Goal: Task Accomplishment & Management: Complete application form

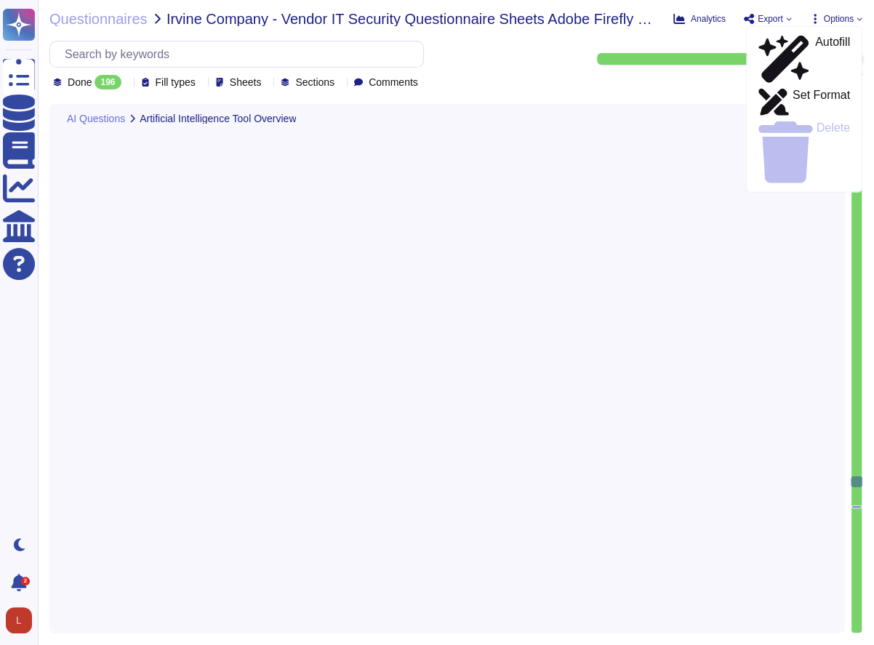
scroll to position [24014, 0]
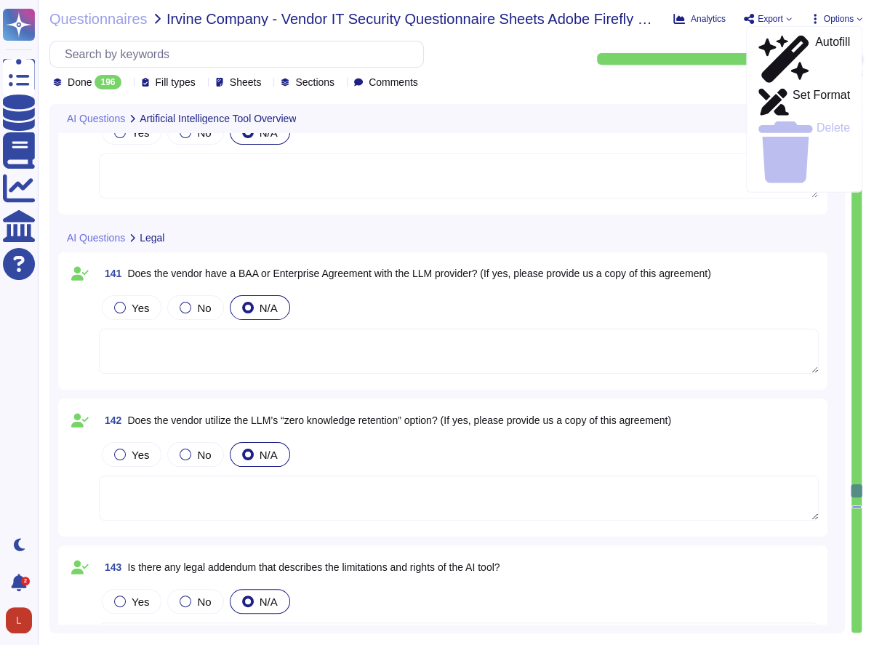
type textarea "(no change)"
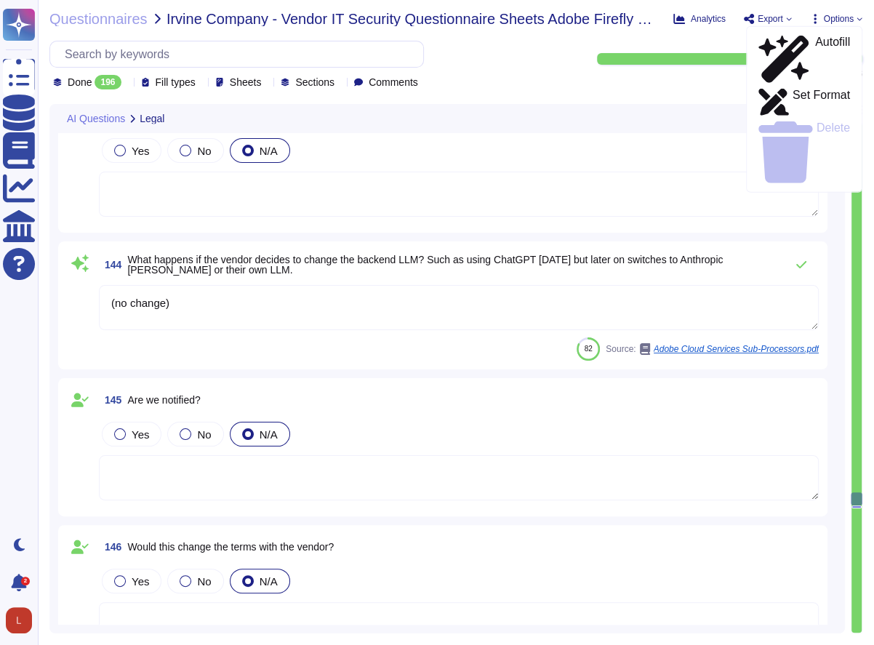
type textarea "N/A"
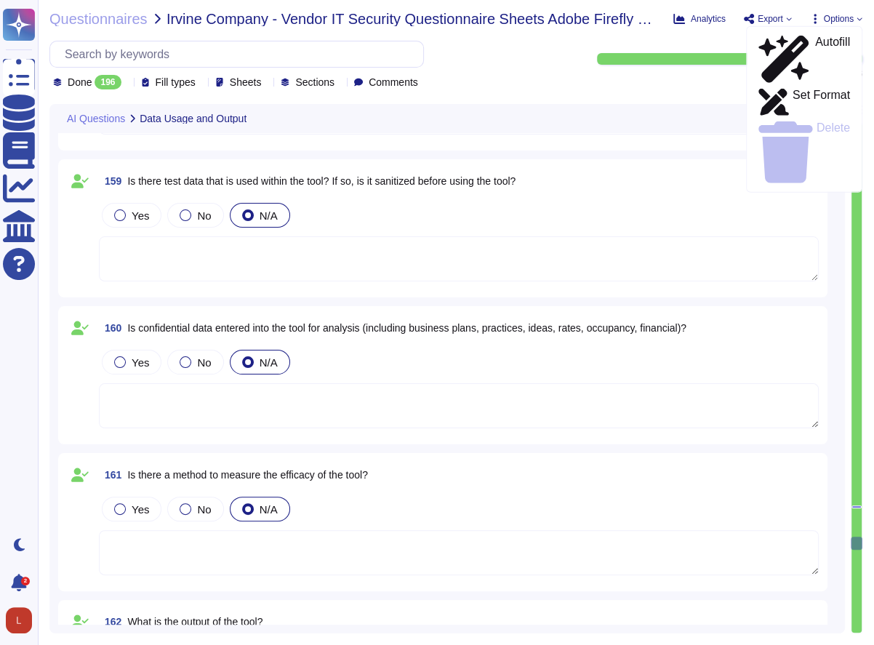
type textarea "Data retention is defined in the agreements, including all applicable PSLTs (Pr…"
type textarea "Adobe Artificial Intelligence offerings go through Adobe's responsible AI Ethic…"
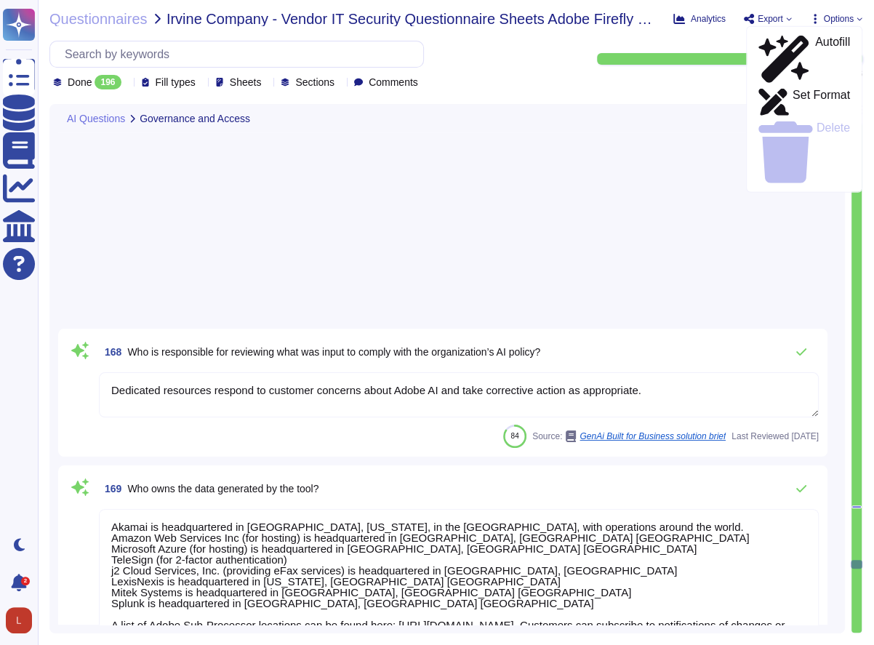
type textarea "Dedicated resources respond to customer concerns about Adobe AI and take correc…"
type textarea "Akamai is headquartered in [GEOGRAPHIC_DATA], [US_STATE], in the [GEOGRAPHIC_DA…"
type textarea "Audit logs are stored and retained centrally at Adobe. A Security Incident and …"
type textarea "Adobe has a Logical Access Policy and Data Classification and Handling Standard…"
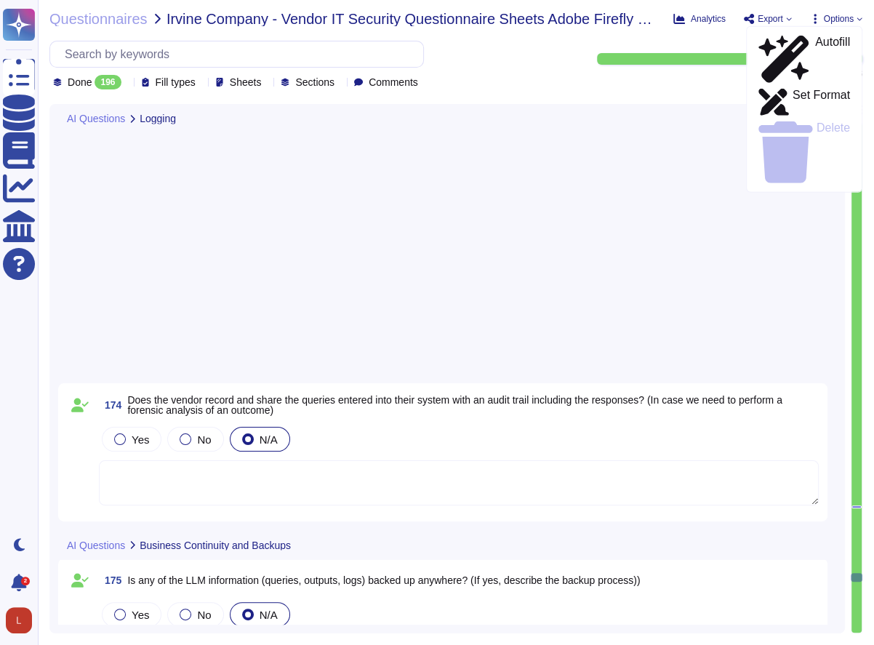
type textarea "N/A"
type textarea "To better protect our customers’ data from the physical layer up, we’ve impleme…"
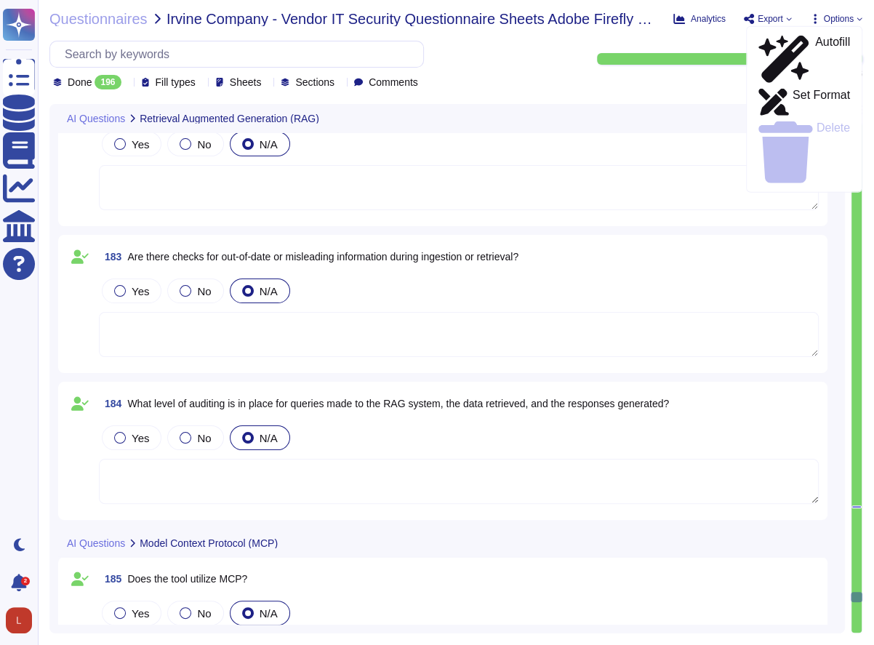
type textarea "Adobe services are expected to comply with the Key Management Standard. Adobe K…"
type textarea "N/A"
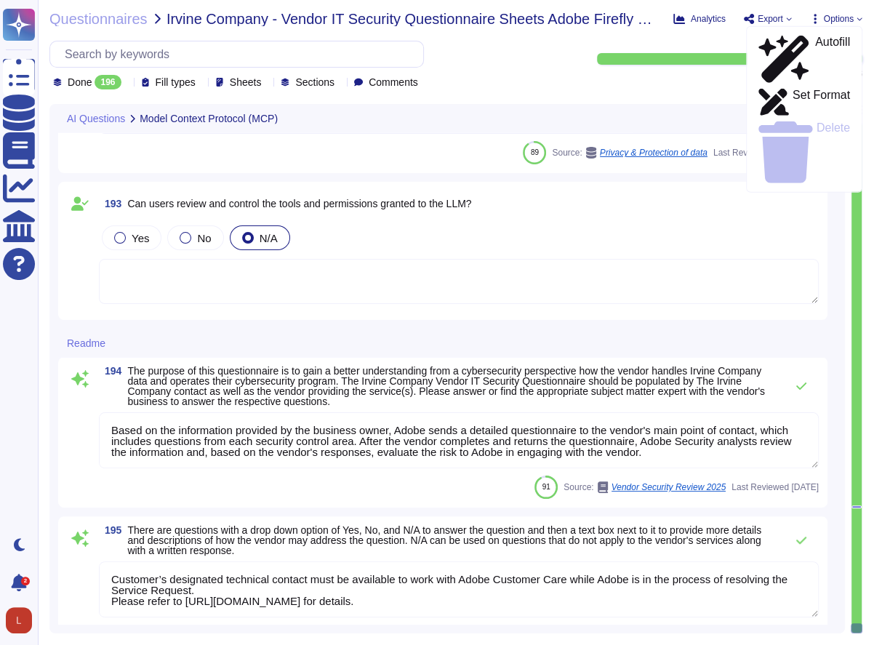
type textarea "Consent management falls under the responsibility of the Data Controller. Adobe…"
type textarea "Based on the information provided by the business owner, Adobe sends a detailed…"
type textarea "Customer’s designated technical contact must be available to work with Adobe Cu…"
type textarea "This is handled by each product team. Please see [URL][DOMAIN_NAME]"
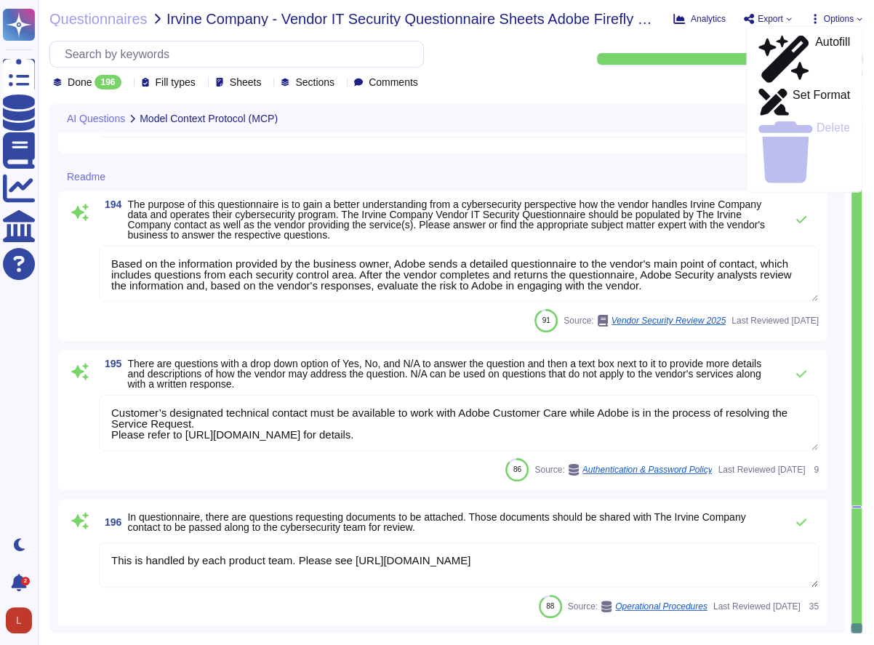
click at [581, 566] on textarea "This is handled by each product team. Please see [URL][DOMAIN_NAME]" at bounding box center [459, 565] width 720 height 45
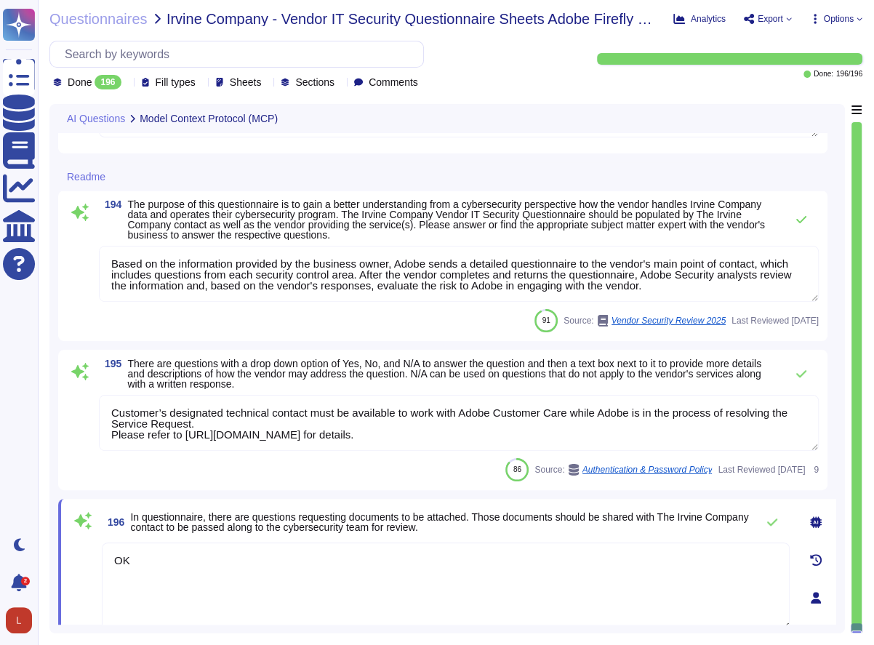
type textarea "OK"
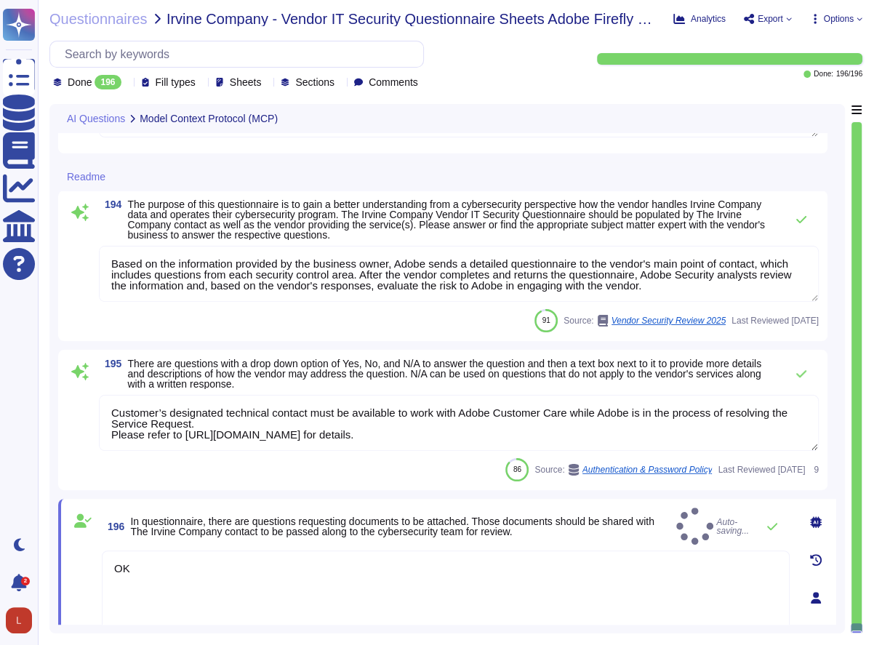
drag, startPoint x: 683, startPoint y: 438, endPoint x: 94, endPoint y: 406, distance: 590.1
click at [94, 406] on div "195 There are questions with a drop down option of Yes, No, and N/A to answer t…" at bounding box center [443, 420] width 752 height 123
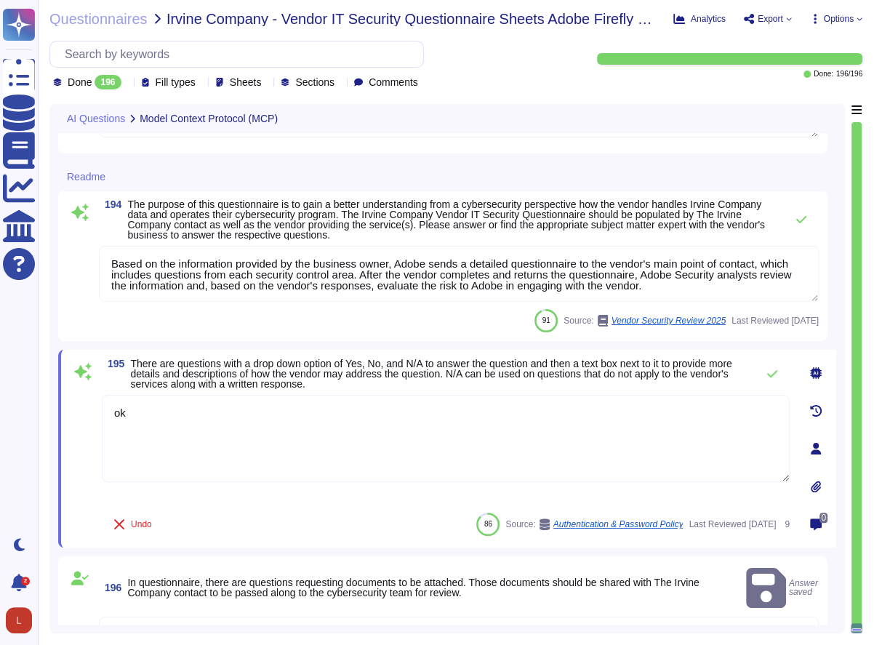
type textarea "ok"
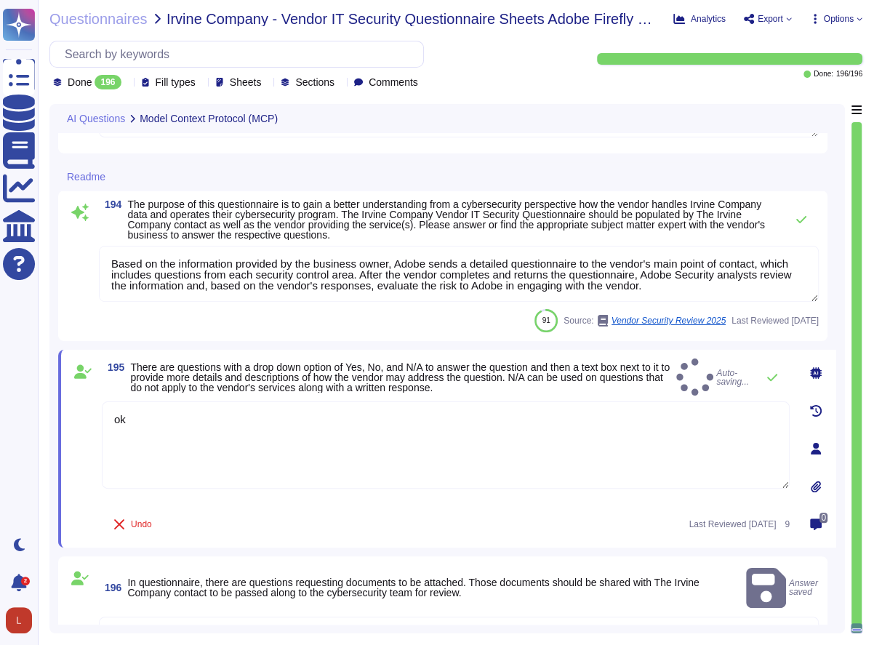
click at [252, 268] on textarea "Based on the information provided by the business owner, Adobe sends a detailed…" at bounding box center [459, 274] width 720 height 56
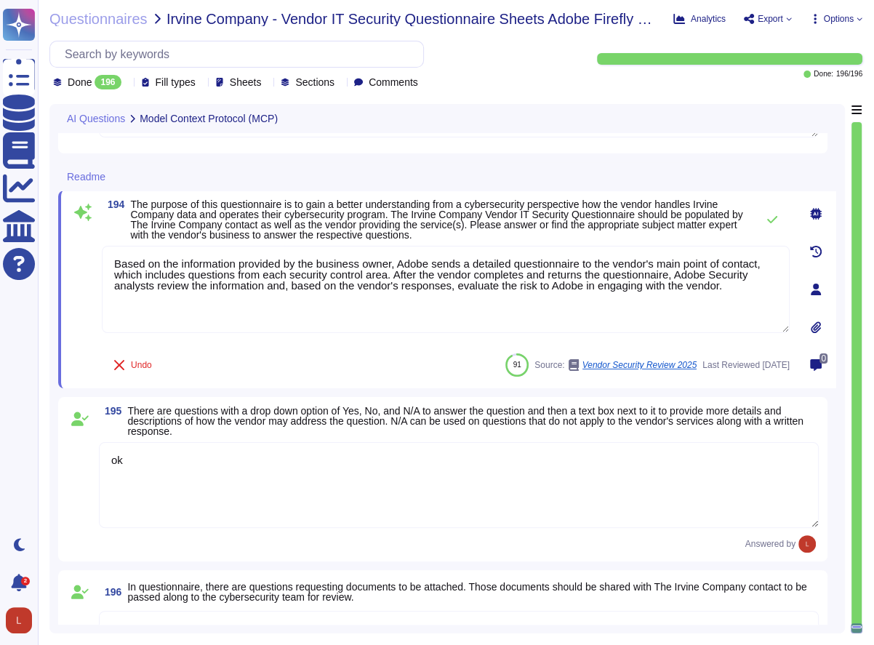
drag, startPoint x: 773, startPoint y: 293, endPoint x: 64, endPoint y: 231, distance: 712.0
click at [64, 231] on div "194 The purpose of this questionnaire is to gain a better understanding from a …" at bounding box center [447, 290] width 778 height 198
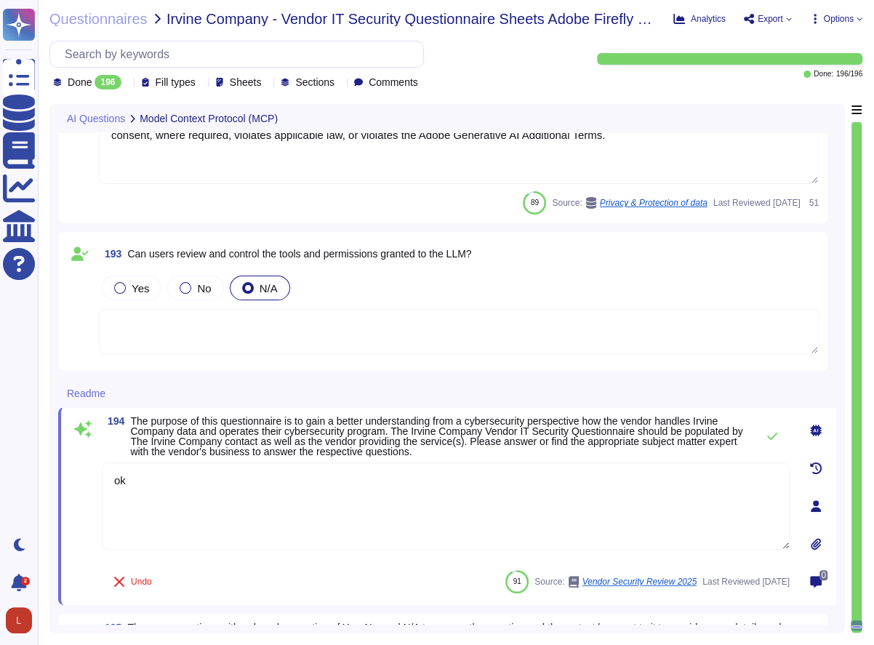
scroll to position [32234, 0]
click at [537, 330] on textarea at bounding box center [459, 332] width 720 height 45
type textarea "ok"
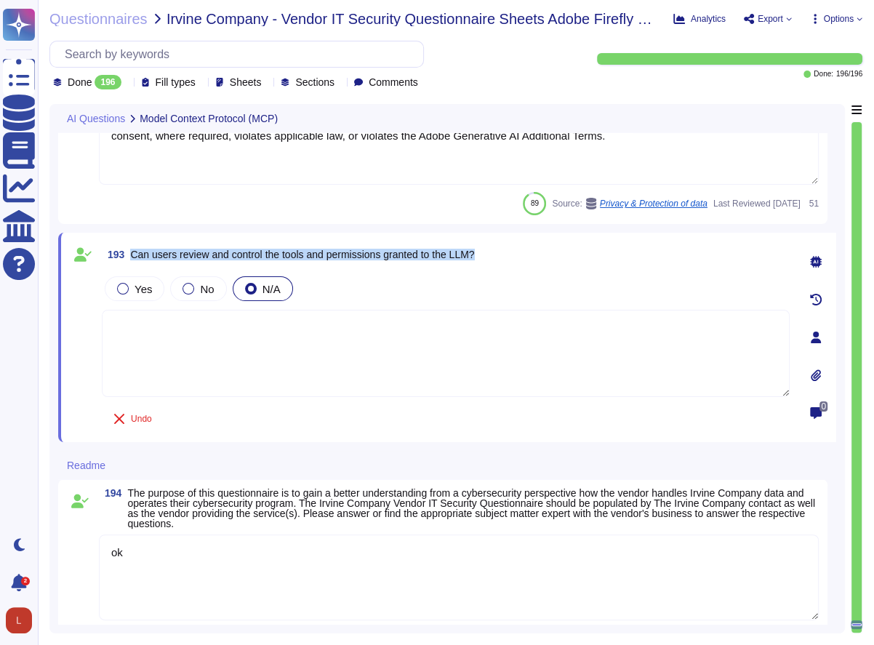
drag, startPoint x: 131, startPoint y: 255, endPoint x: 498, endPoint y: 250, distance: 366.7
click at [498, 250] on div "193 Can users review and control the tools and permissions granted to the LLM?" at bounding box center [446, 255] width 688 height 26
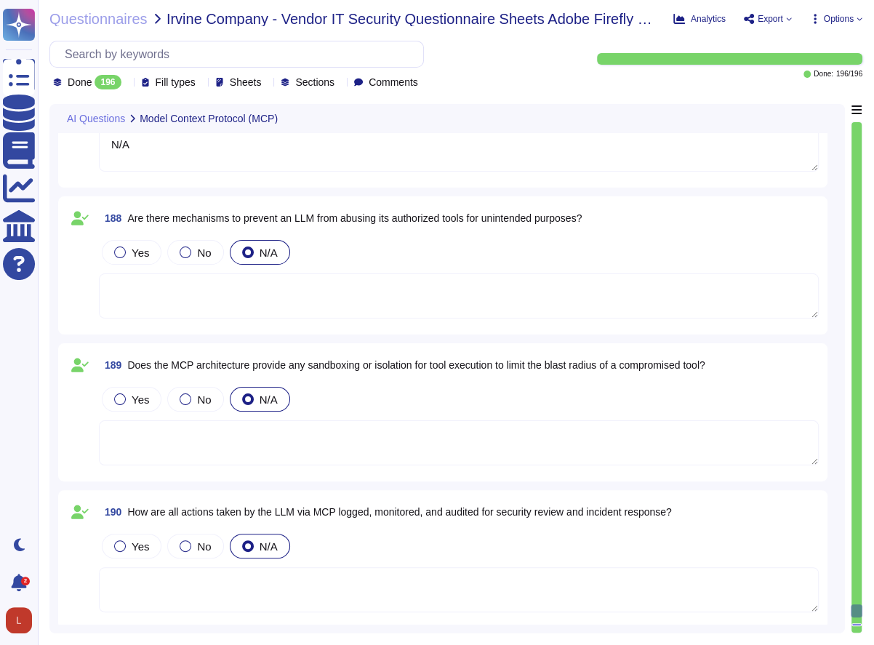
type textarea "Adobe services are expected to comply with the Key Management Standard. Adobe K…"
type textarea "N/A"
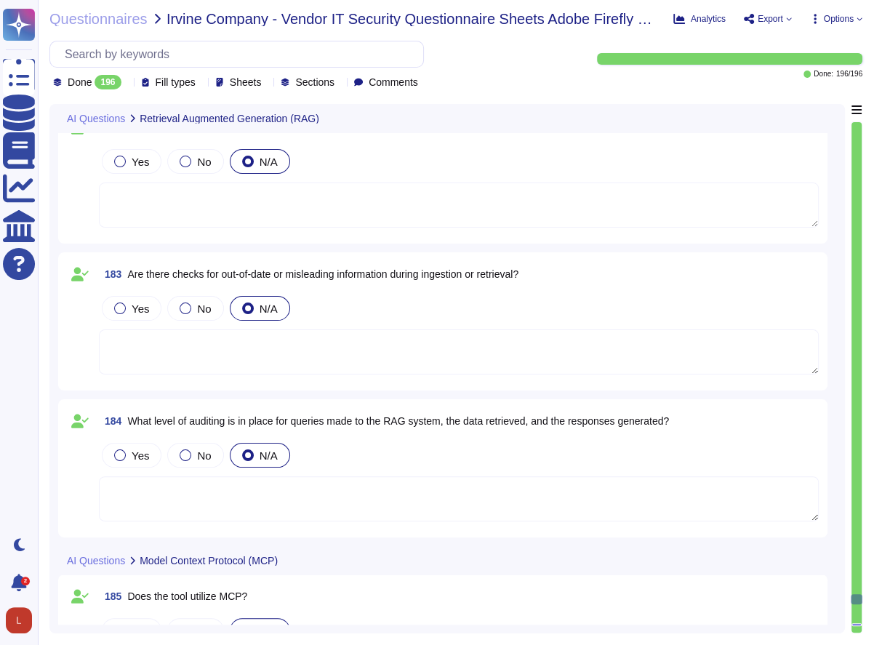
type textarea "Adobe utilizes AES-256 bit encryption at rest and TLS v1.2 or higher for data i…"
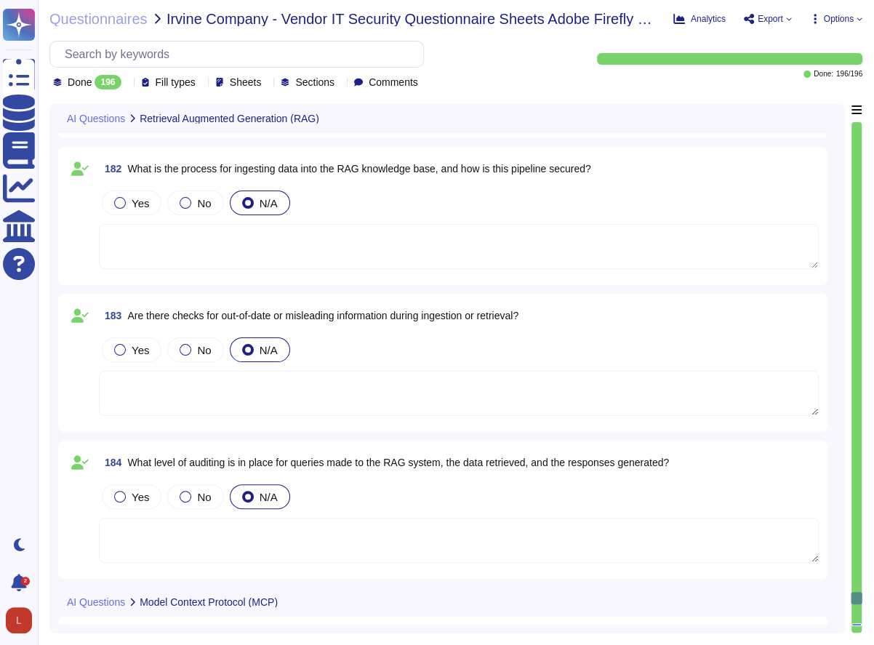
type textarea "To better protect our customers’ data from the physical layer up, we’ve impleme…"
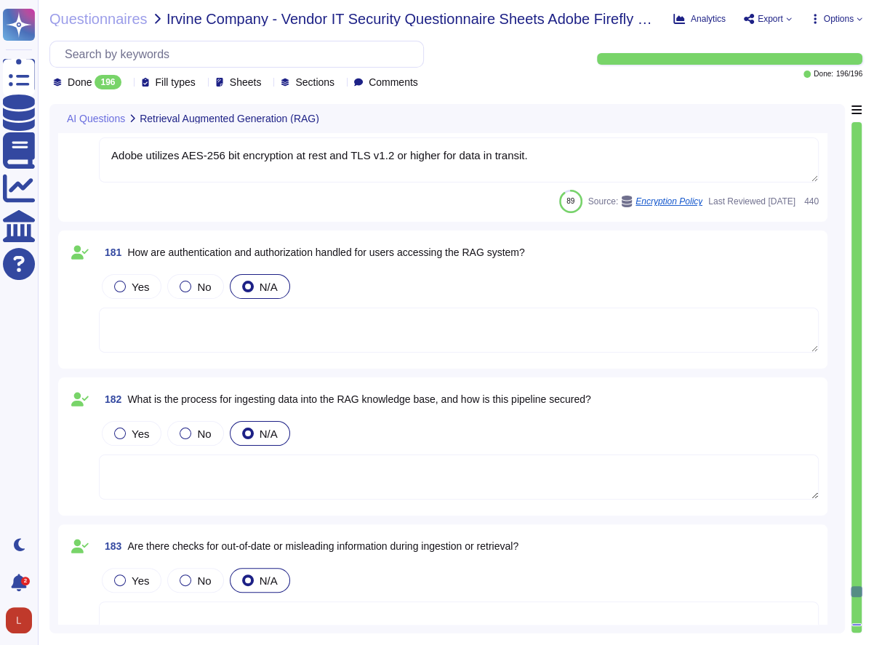
type textarea "N/A"
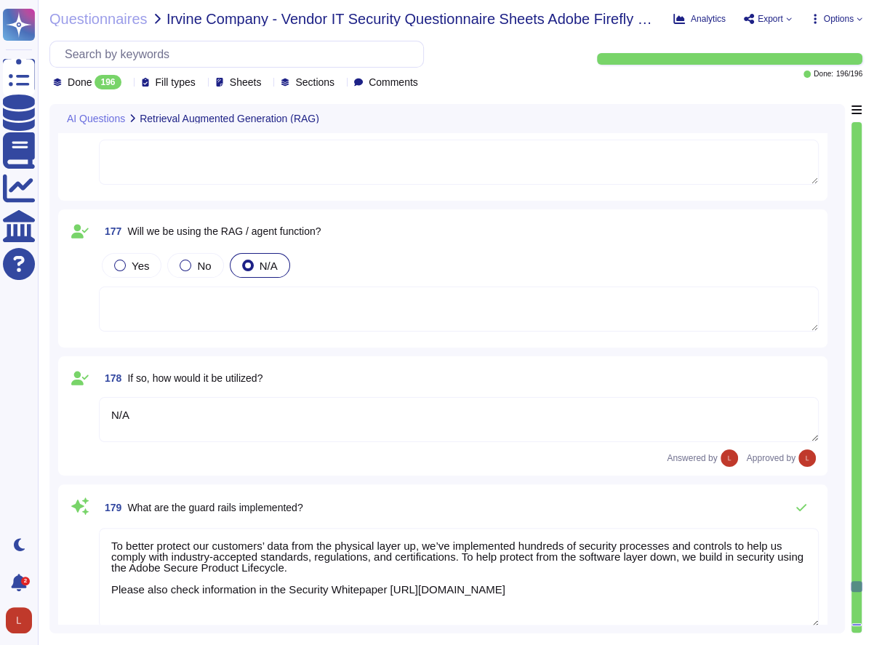
scroll to position [29880, 0]
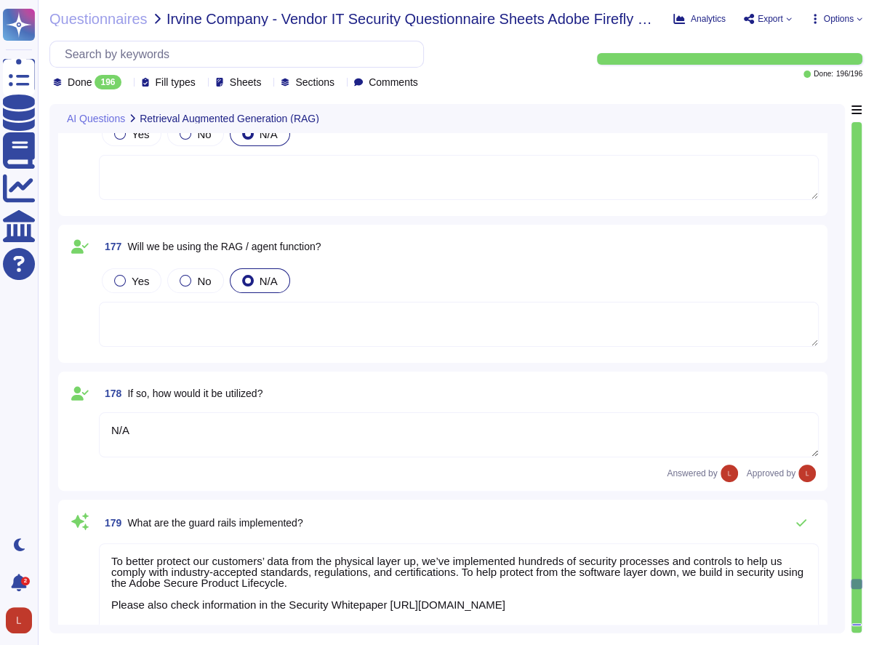
drag, startPoint x: 129, startPoint y: 246, endPoint x: 326, endPoint y: 242, distance: 196.5
click at [321, 242] on span "Will we be using the RAG / agent function?" at bounding box center [224, 247] width 194 height 12
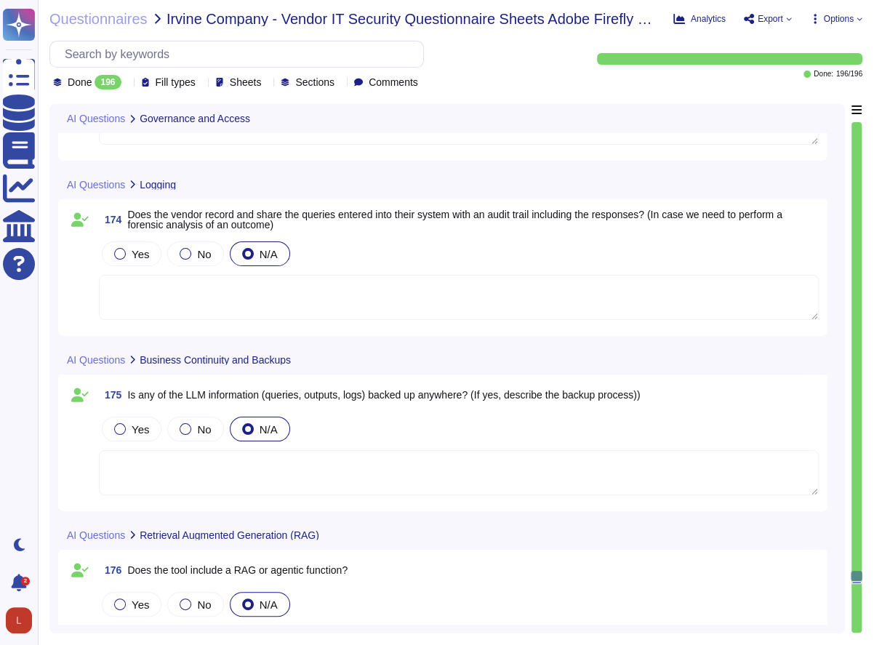
type textarea "Adobe has a Logical Access Policy and Data Classification and Handling Standard…"
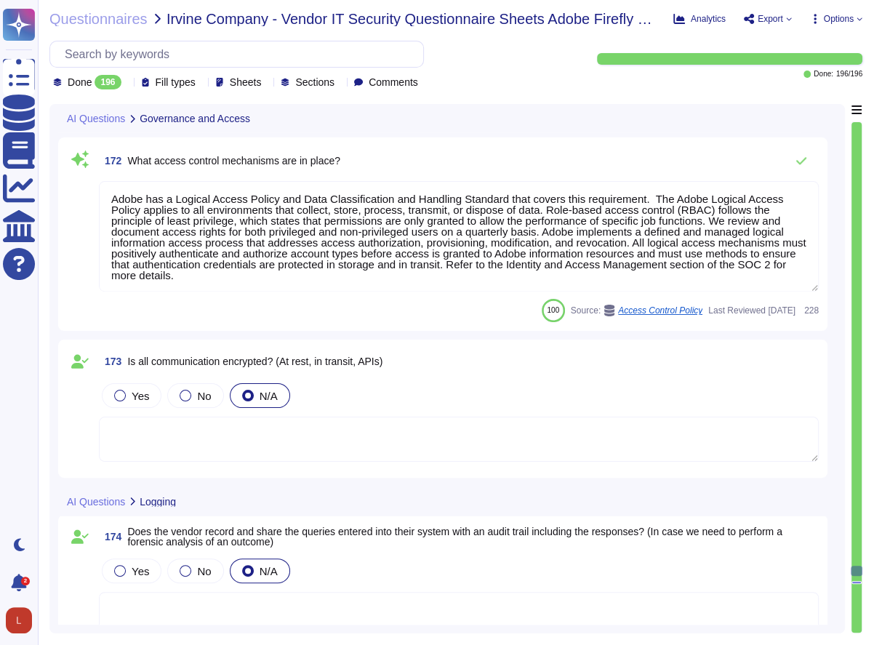
type textarea "Audit logs are stored and retained centrally at Adobe. A Security Incident and …"
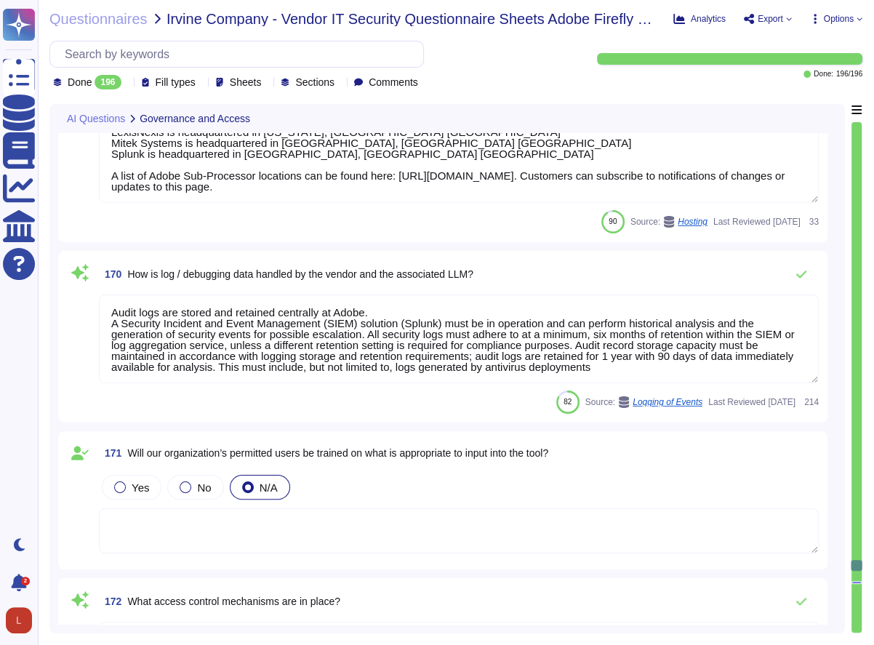
type textarea "Dedicated resources respond to customer concerns about Adobe AI and take correc…"
type textarea "Akamai is headquartered in [GEOGRAPHIC_DATA], [US_STATE], in the [GEOGRAPHIC_DA…"
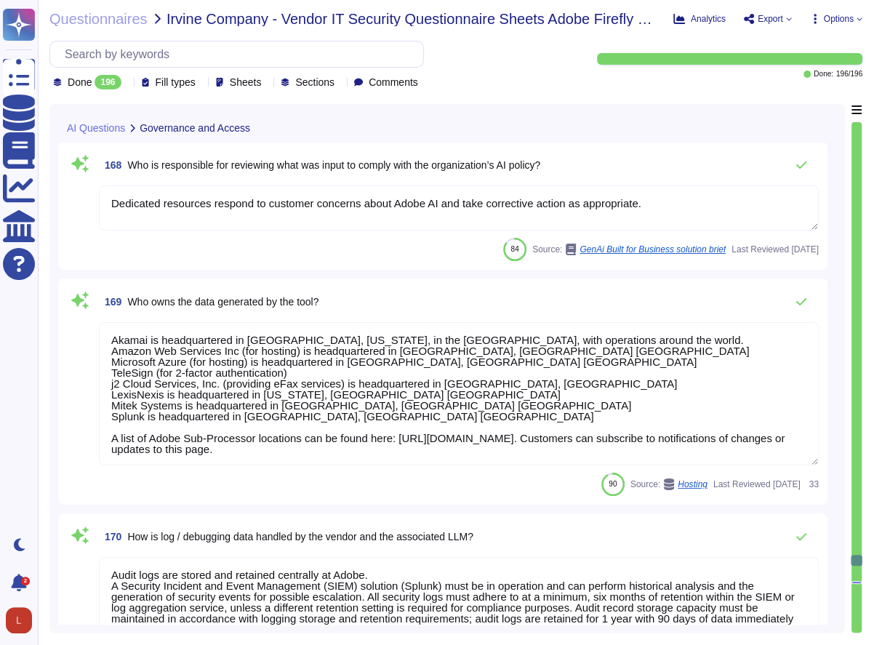
type textarea "Adobe Artificial Intelligence offerings go through Adobe's responsible AI Ethic…"
type textarea "File integrity monitoring is performed on files to ensure proper transfer and s…"
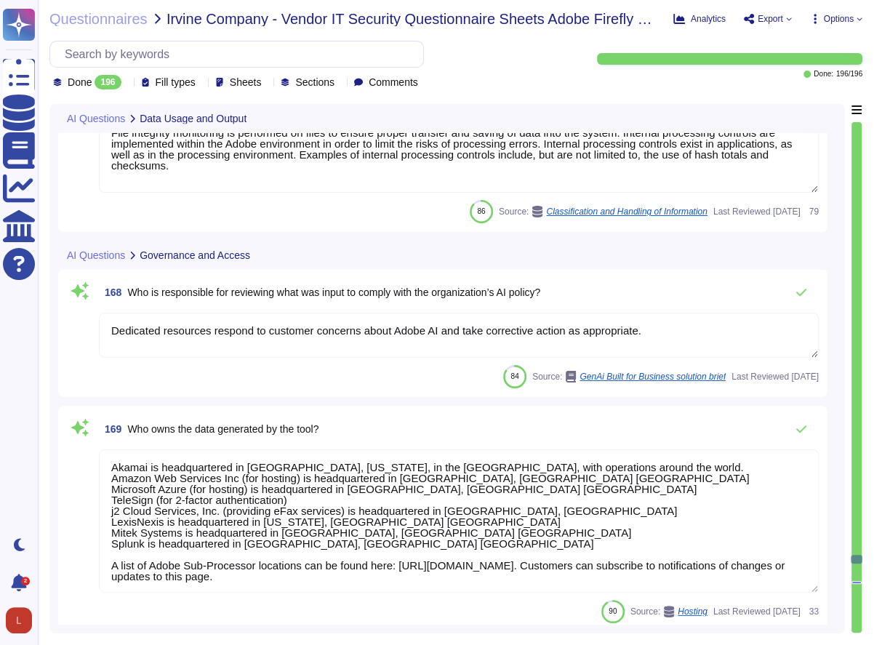
type textarea "Data retention is defined in the agreements, including all applicable PSLTs (Pr…"
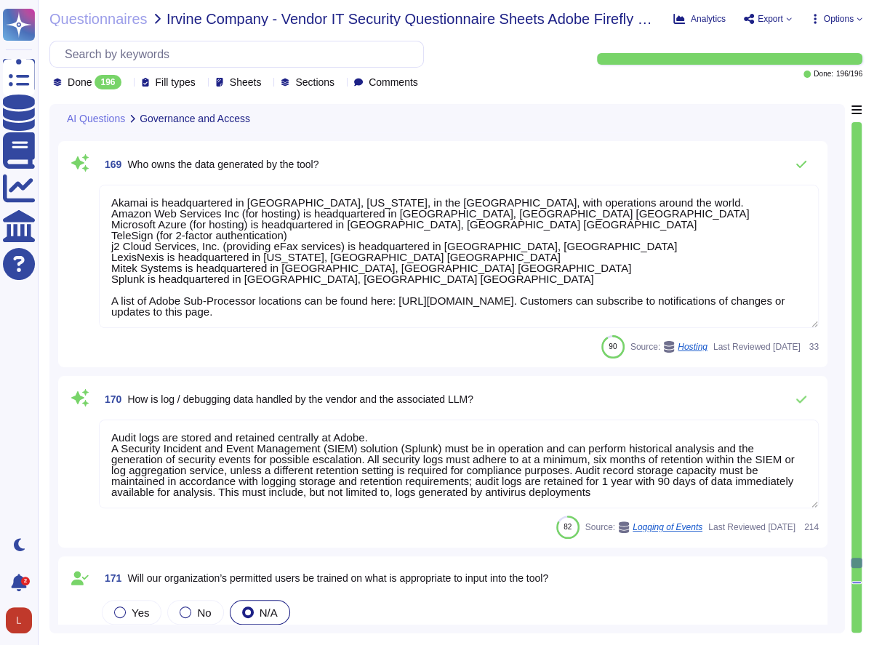
type textarea "Adobe has a Logical Access Policy and Data Classification and Handling Standard…"
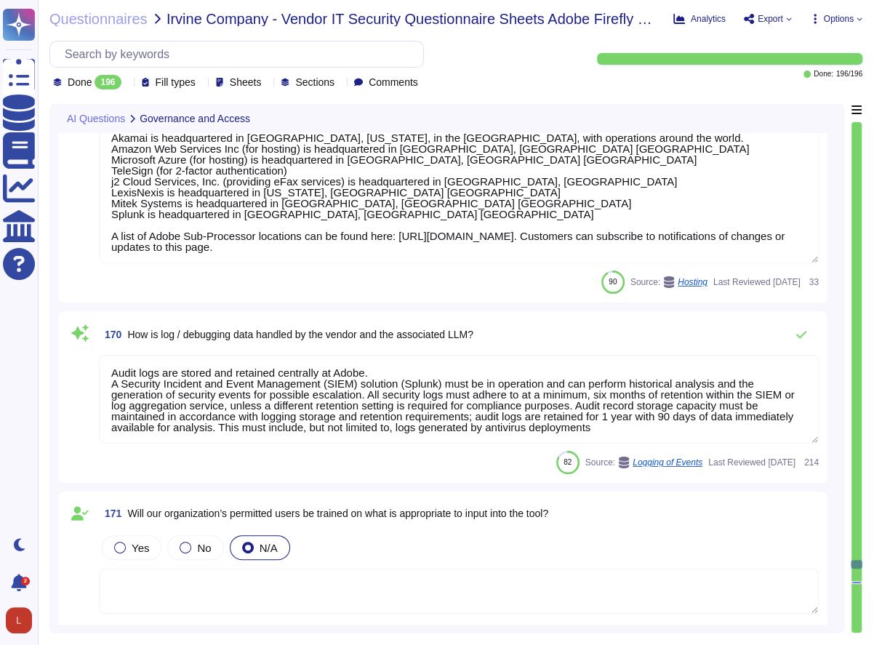
scroll to position [1, 0]
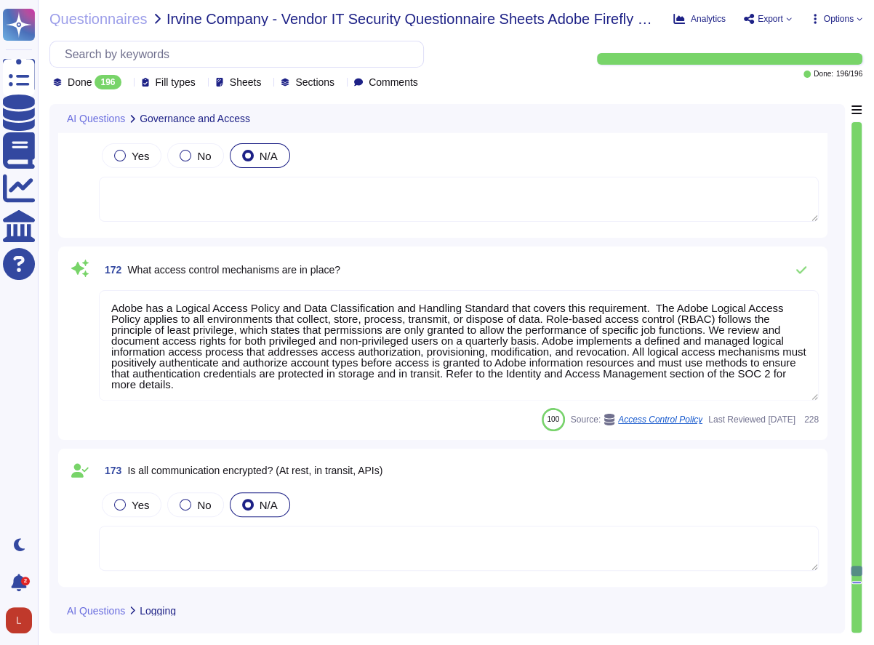
type textarea "Akamai is headquartered in [GEOGRAPHIC_DATA], [US_STATE], in the [GEOGRAPHIC_DA…"
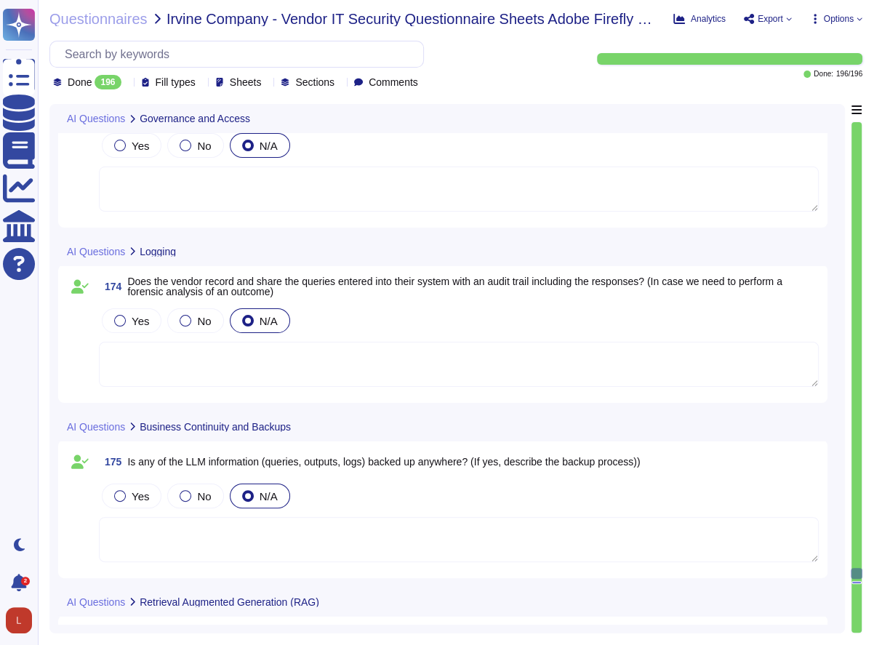
scroll to position [29400, 0]
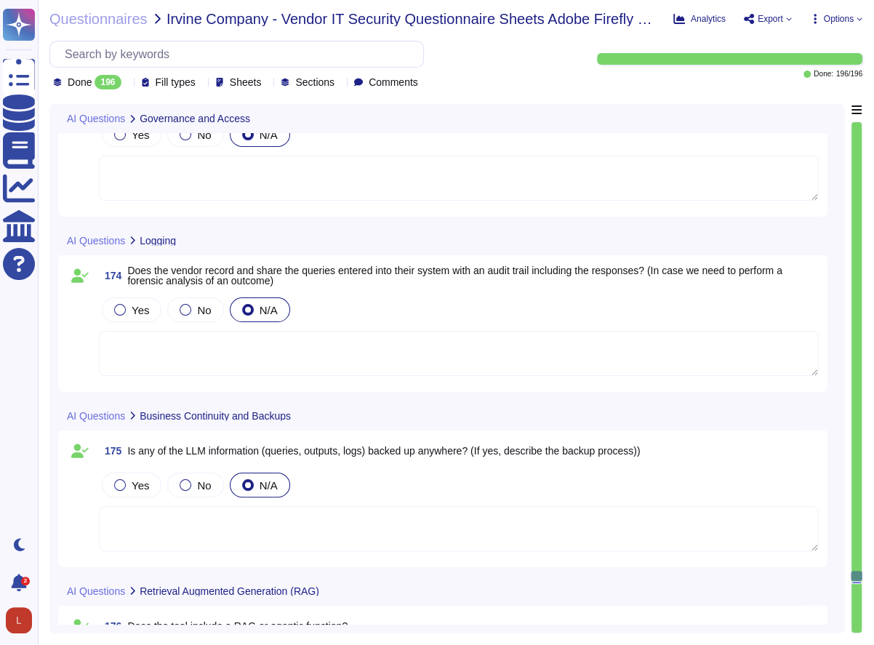
type textarea "N/A"
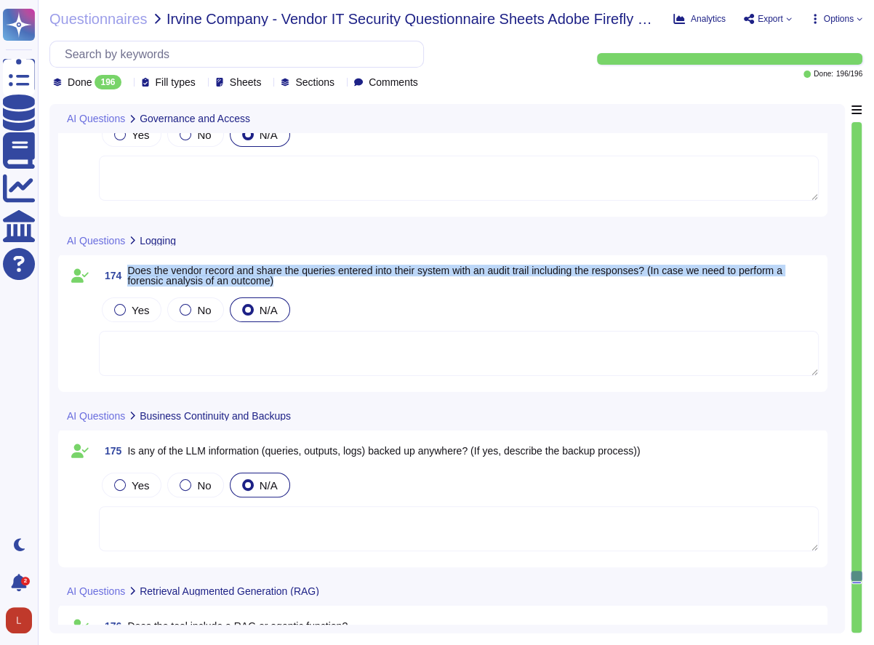
drag, startPoint x: 130, startPoint y: 269, endPoint x: 303, endPoint y: 278, distance: 172.6
click at [303, 278] on span "Does the vendor record and share the queries entered into their system with an …" at bounding box center [473, 276] width 692 height 20
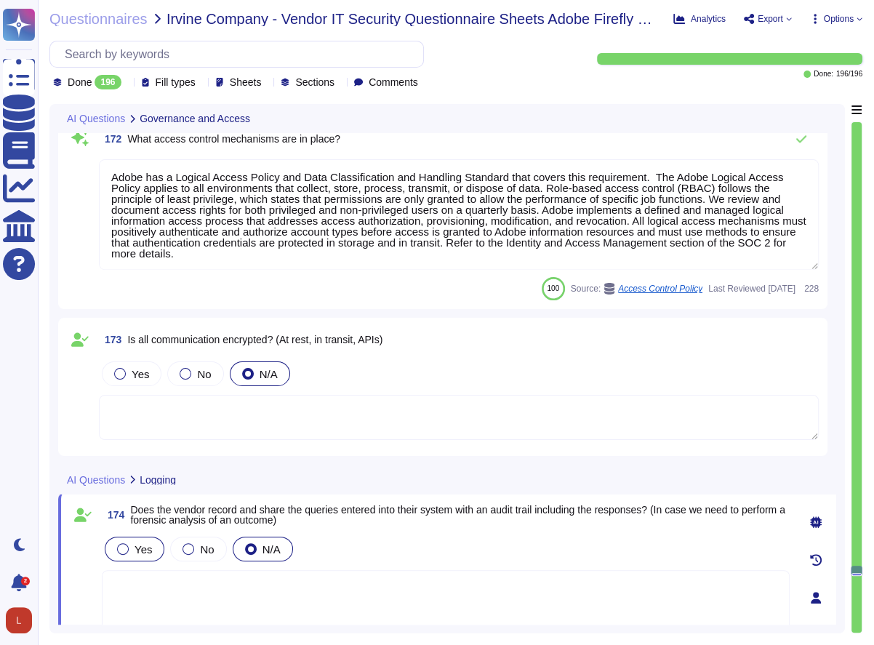
type textarea "Audit logs are stored and retained centrally at Adobe. A Security Incident and …"
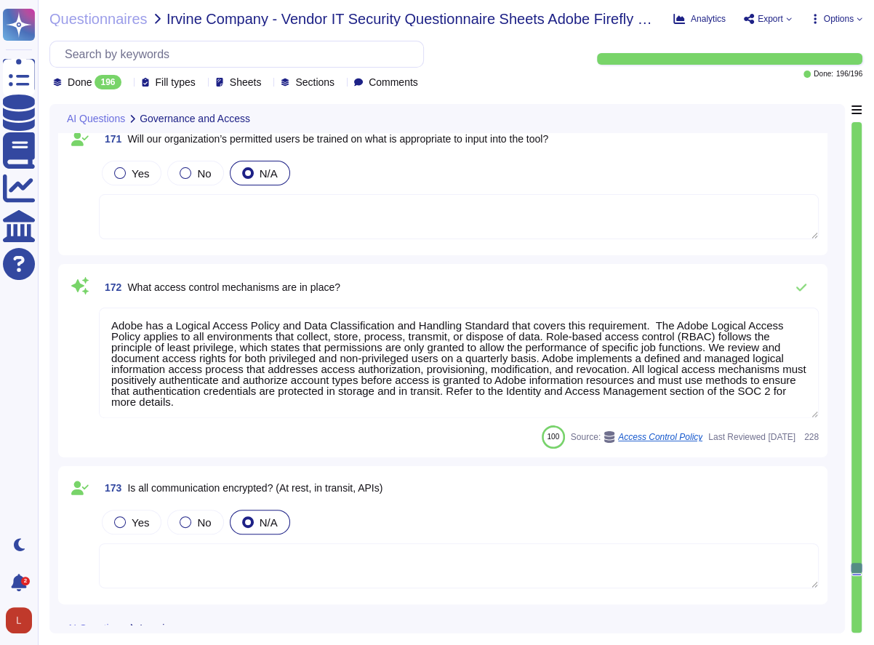
type textarea "Akamai is headquartered in [GEOGRAPHIC_DATA], [US_STATE], in the [GEOGRAPHIC_DA…"
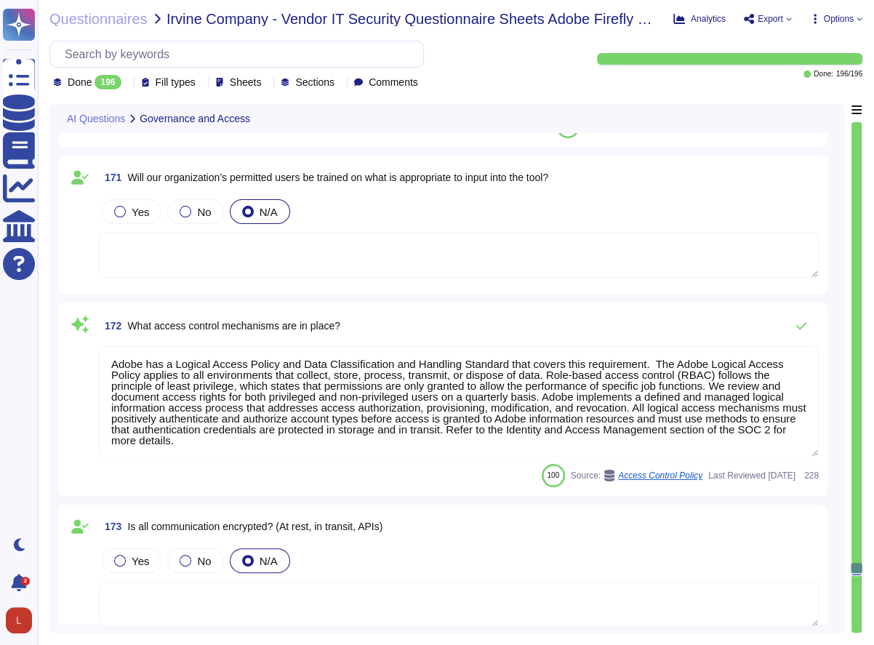
scroll to position [28992, 0]
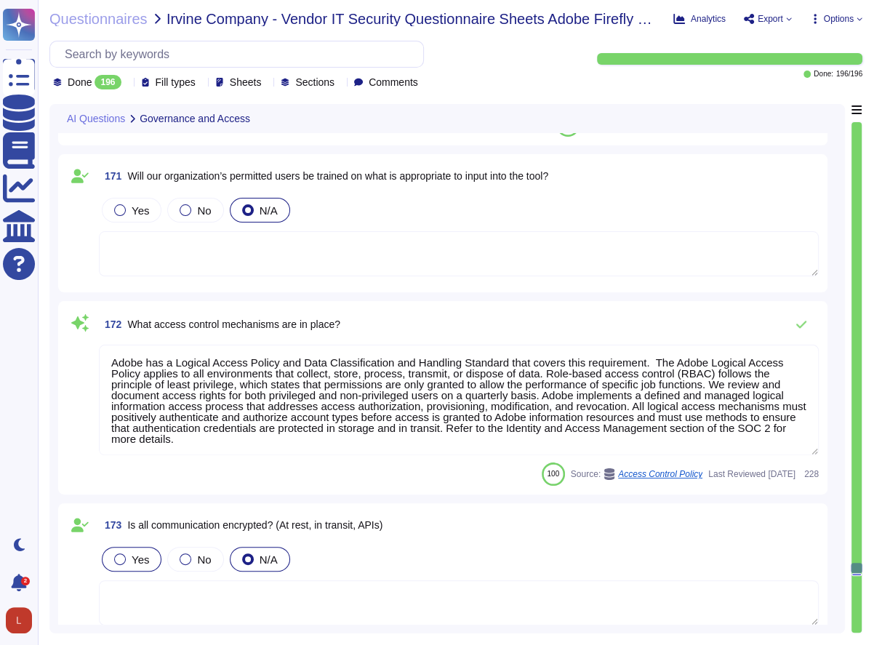
click at [119, 558] on div at bounding box center [120, 560] width 12 height 12
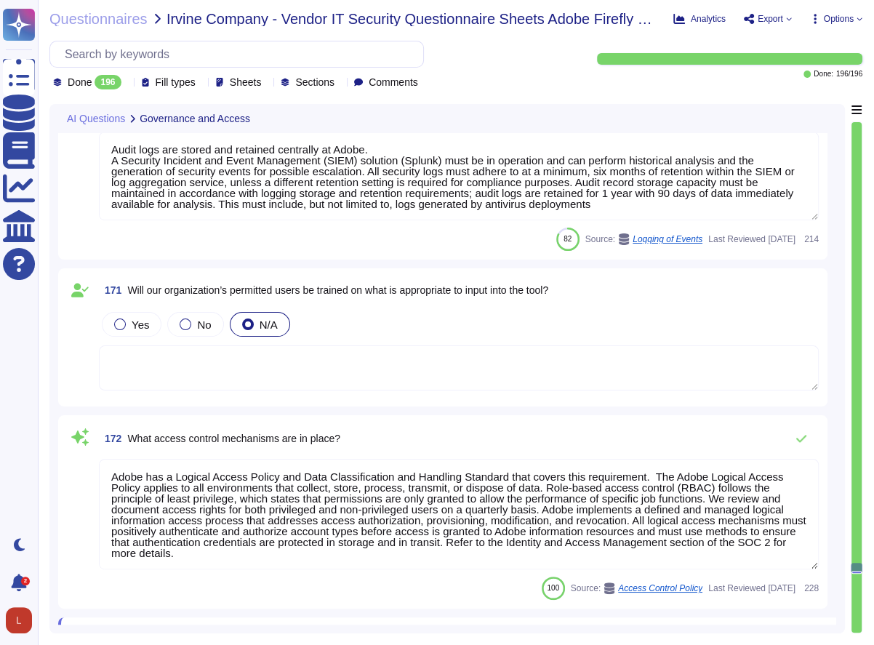
type textarea "Dedicated resources respond to customer concerns about Adobe AI and take correc…"
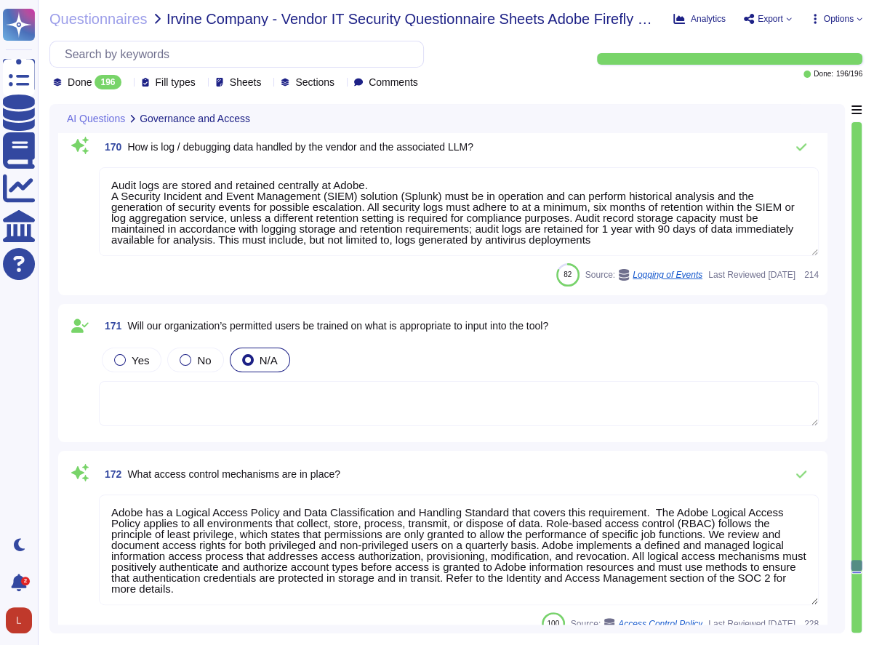
scroll to position [28850, 0]
click at [119, 361] on div at bounding box center [120, 362] width 12 height 12
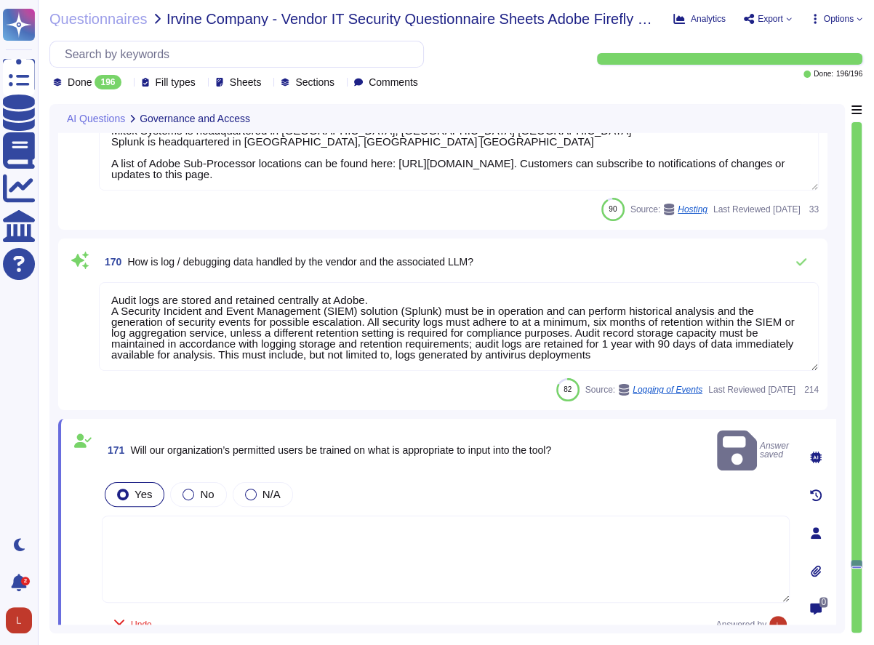
scroll to position [28735, 0]
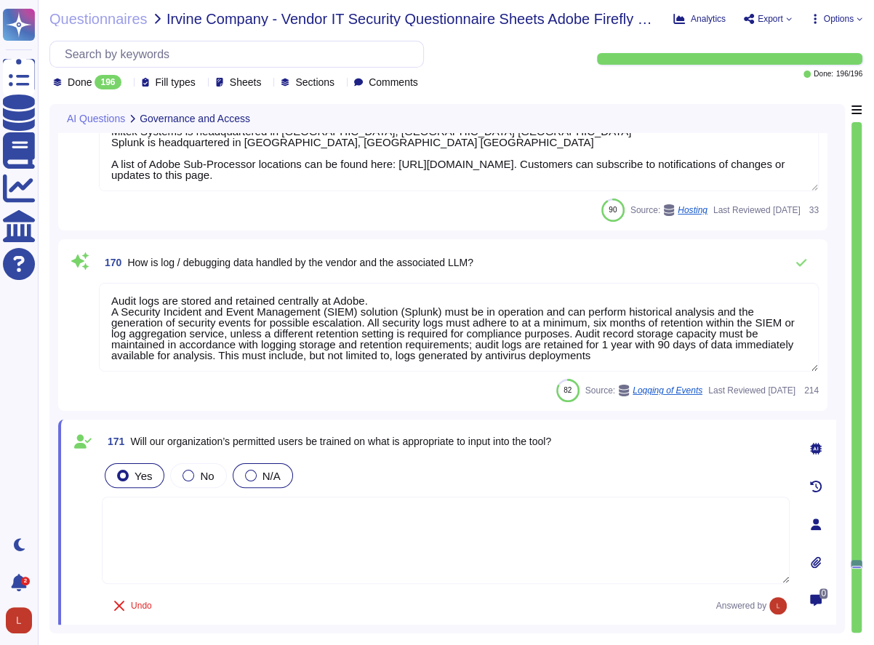
click at [247, 474] on div at bounding box center [251, 476] width 12 height 12
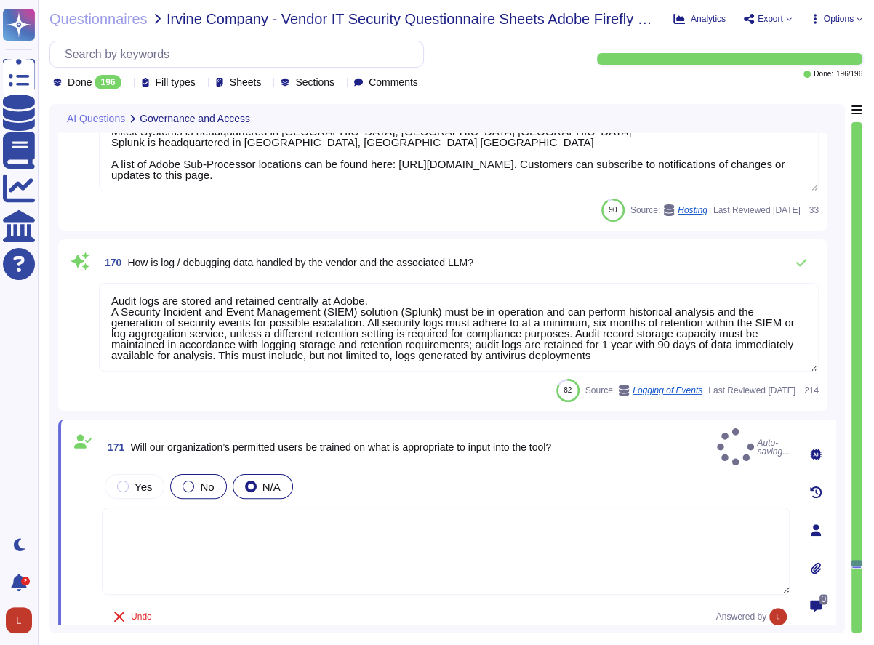
click at [186, 481] on div at bounding box center [189, 487] width 12 height 12
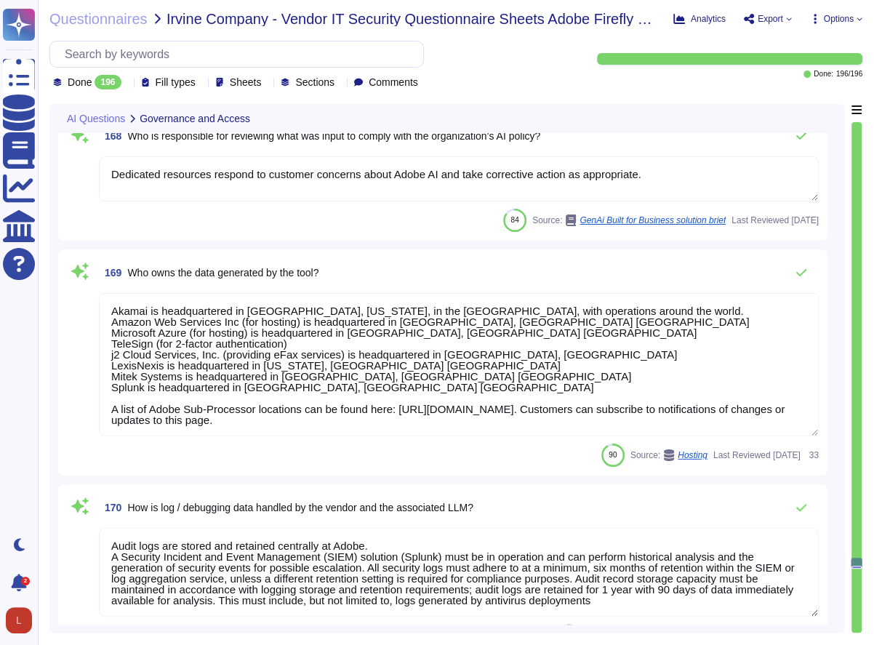
scroll to position [28482, 0]
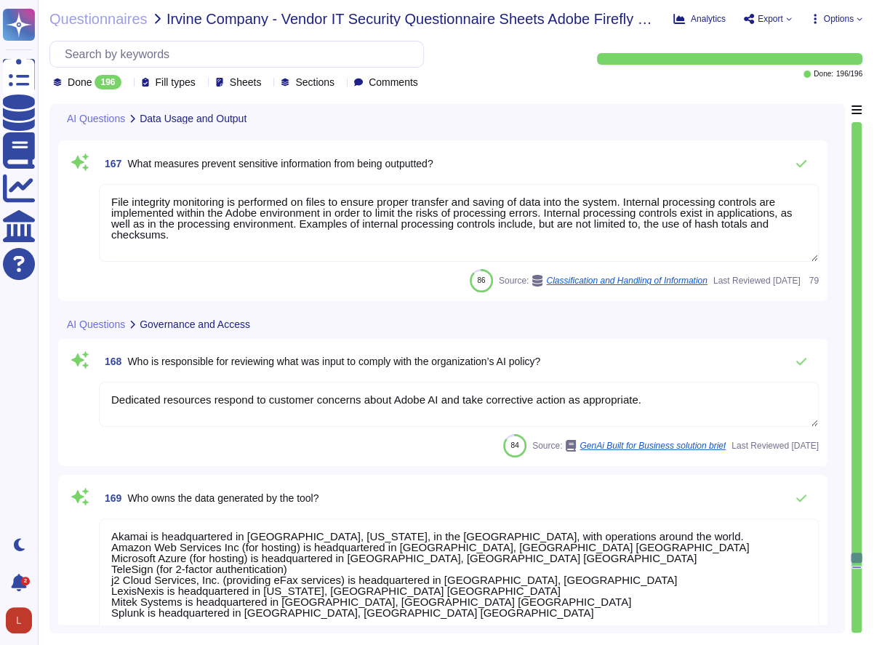
type textarea "Data retention is defined in the agreements, including all applicable PSLTs (Pr…"
type textarea "Adobe Artificial Intelligence offerings go through Adobe's responsible AI Ethic…"
type textarea "File integrity monitoring is performed on files to ensure proper transfer and s…"
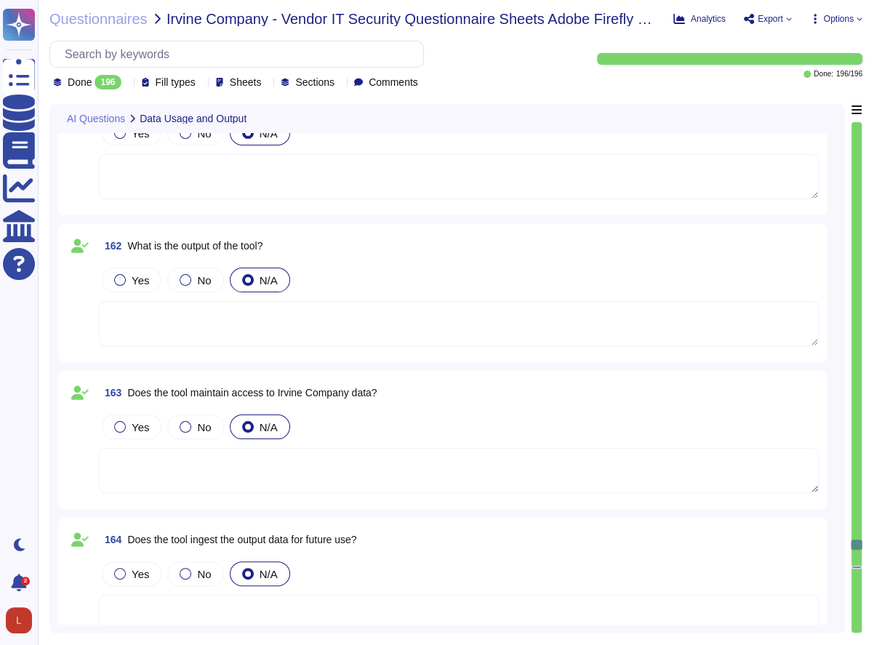
scroll to position [27513, 0]
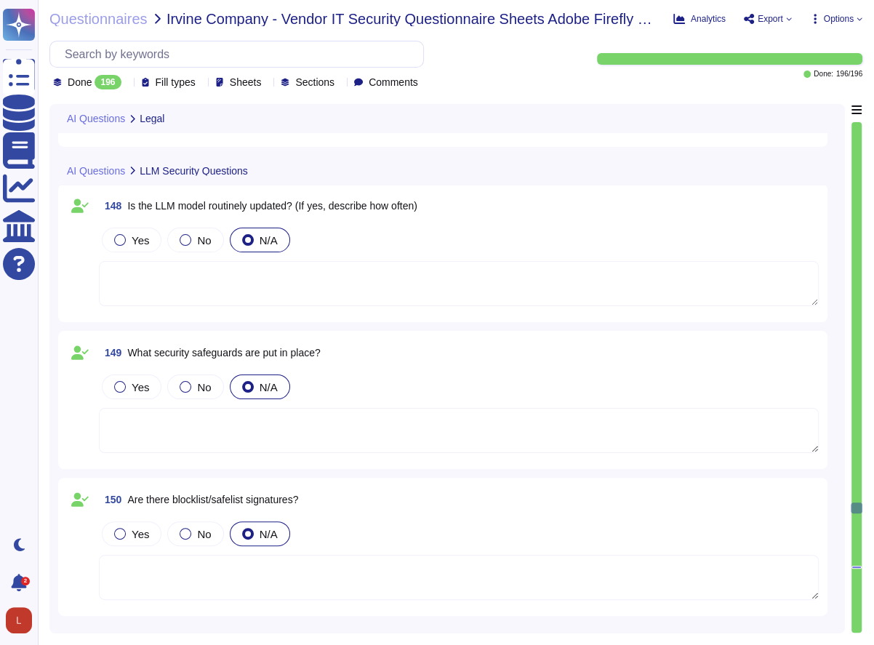
type textarea "N/A"
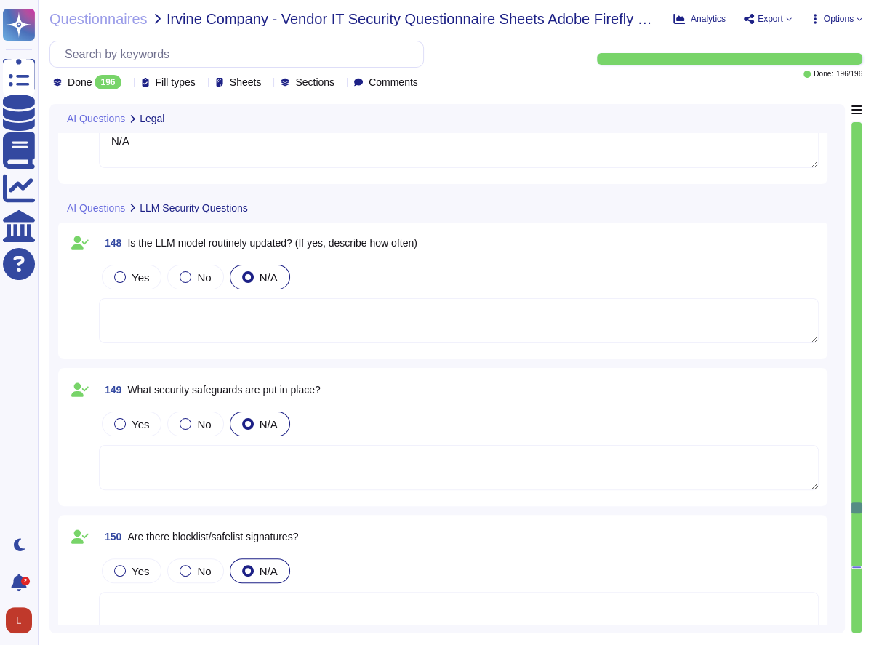
scroll to position [25491, 0]
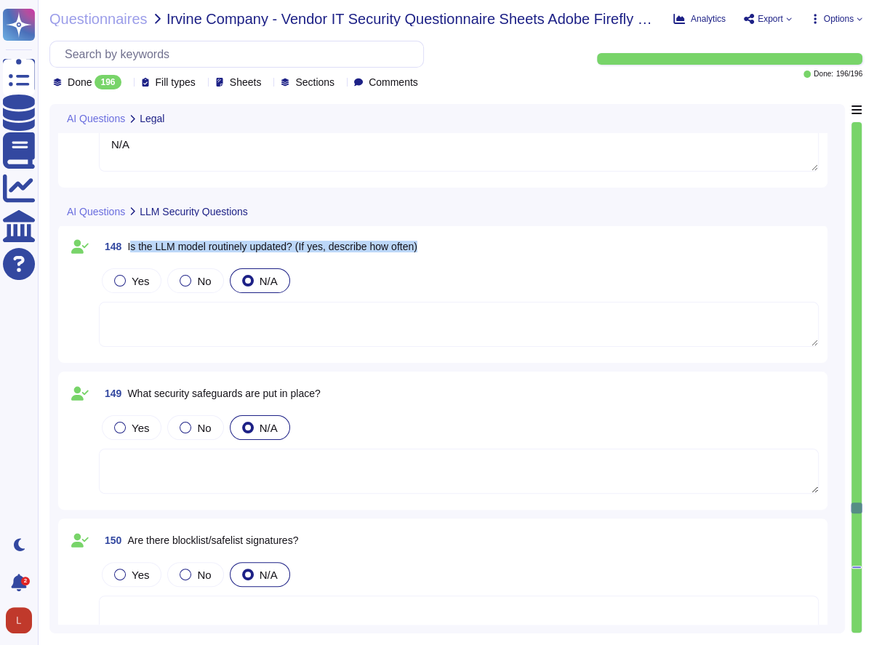
drag, startPoint x: 130, startPoint y: 246, endPoint x: 446, endPoint y: 236, distance: 315.9
click at [446, 236] on div "148 Is the LLM model routinely updated? (If yes, describe how often)" at bounding box center [459, 247] width 720 height 26
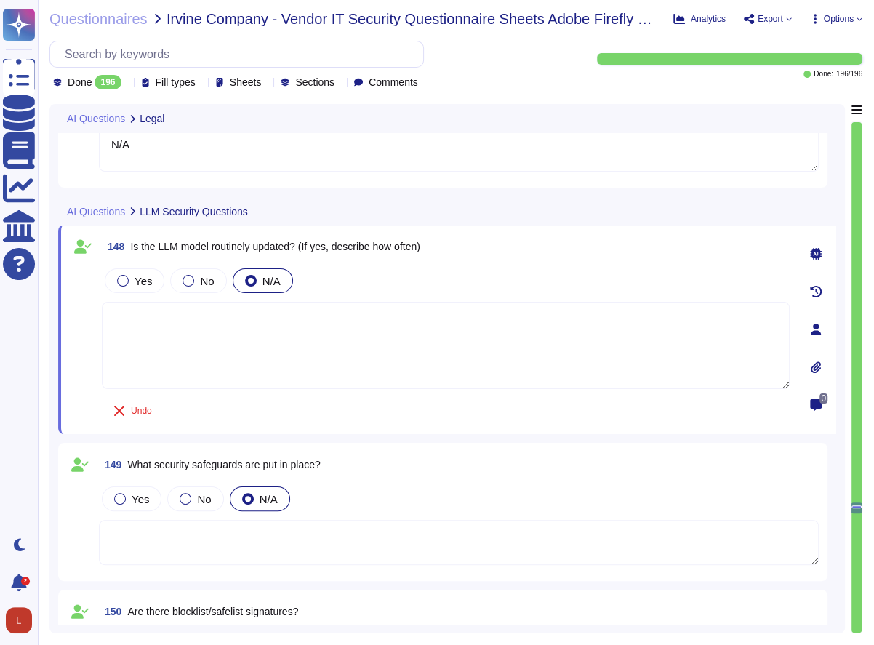
click at [274, 356] on textarea at bounding box center [446, 345] width 688 height 87
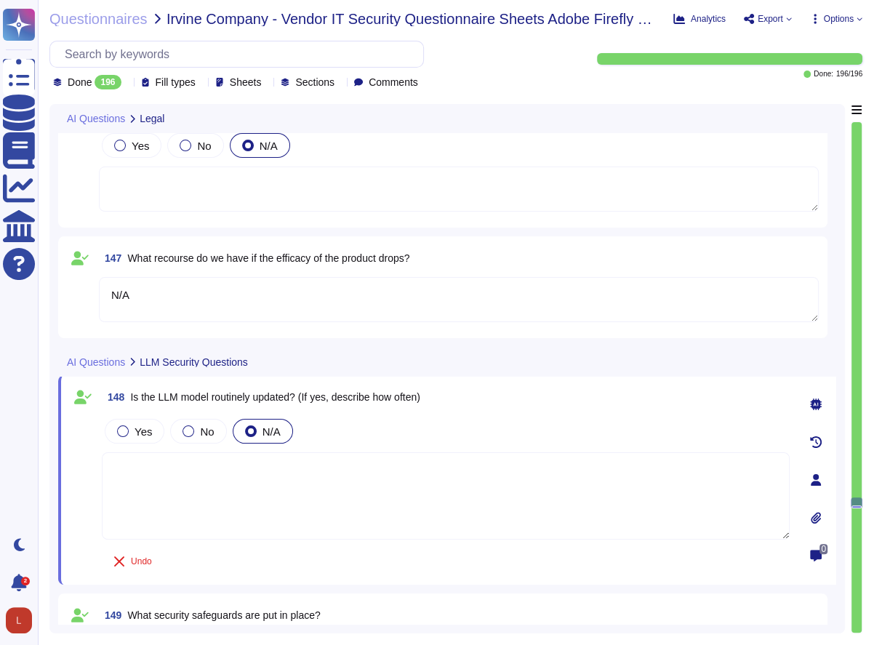
type textarea "(no change)"
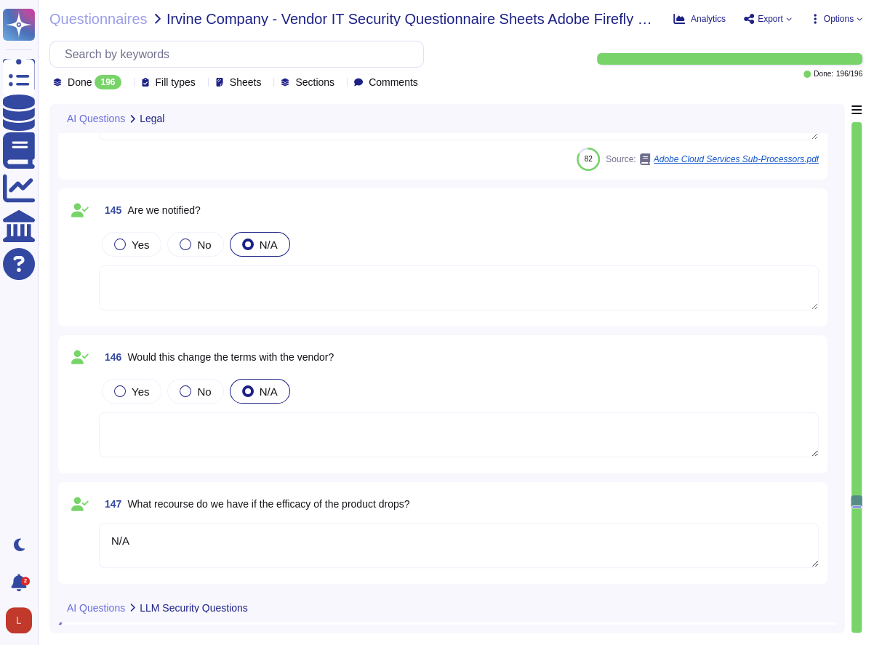
scroll to position [25056, 0]
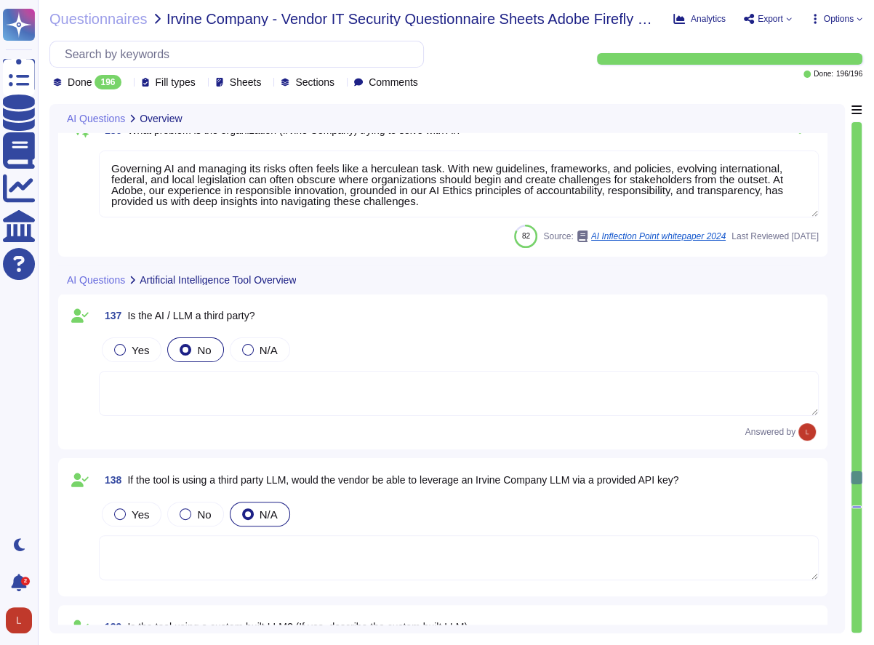
type textarea "Acrobat Premium; Creative cloud all Apps, Creative Cloud Single Apps, FireFly S…"
type textarea "As the data controller, you will determine the personal data that Adobe process…"
type textarea "Governing AI and managing its risks often feels like a herculean task. With new…"
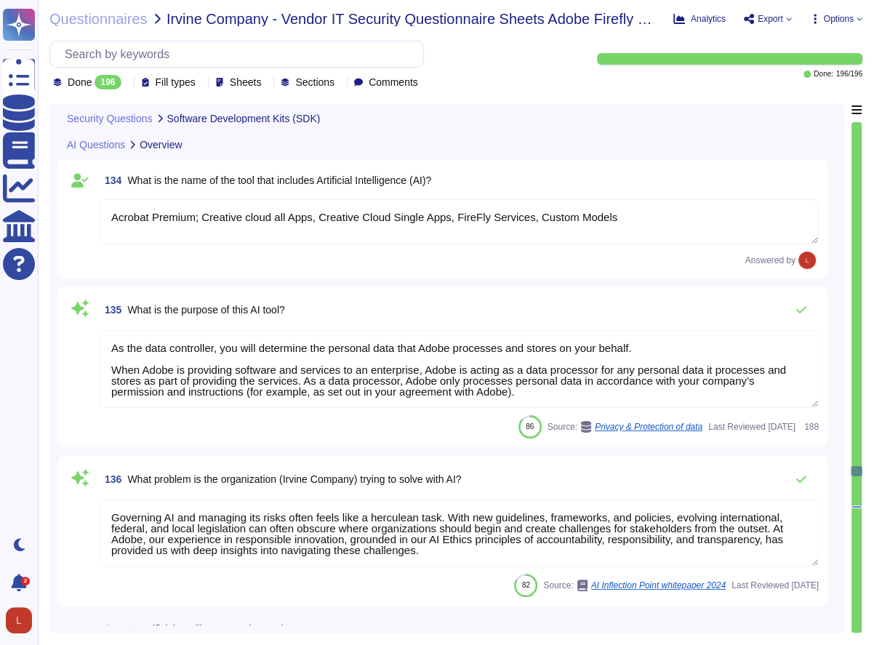
type textarea "Actual product limits for number of API calls is determined based on contractua…"
